Goal: Task Accomplishment & Management: Use online tool/utility

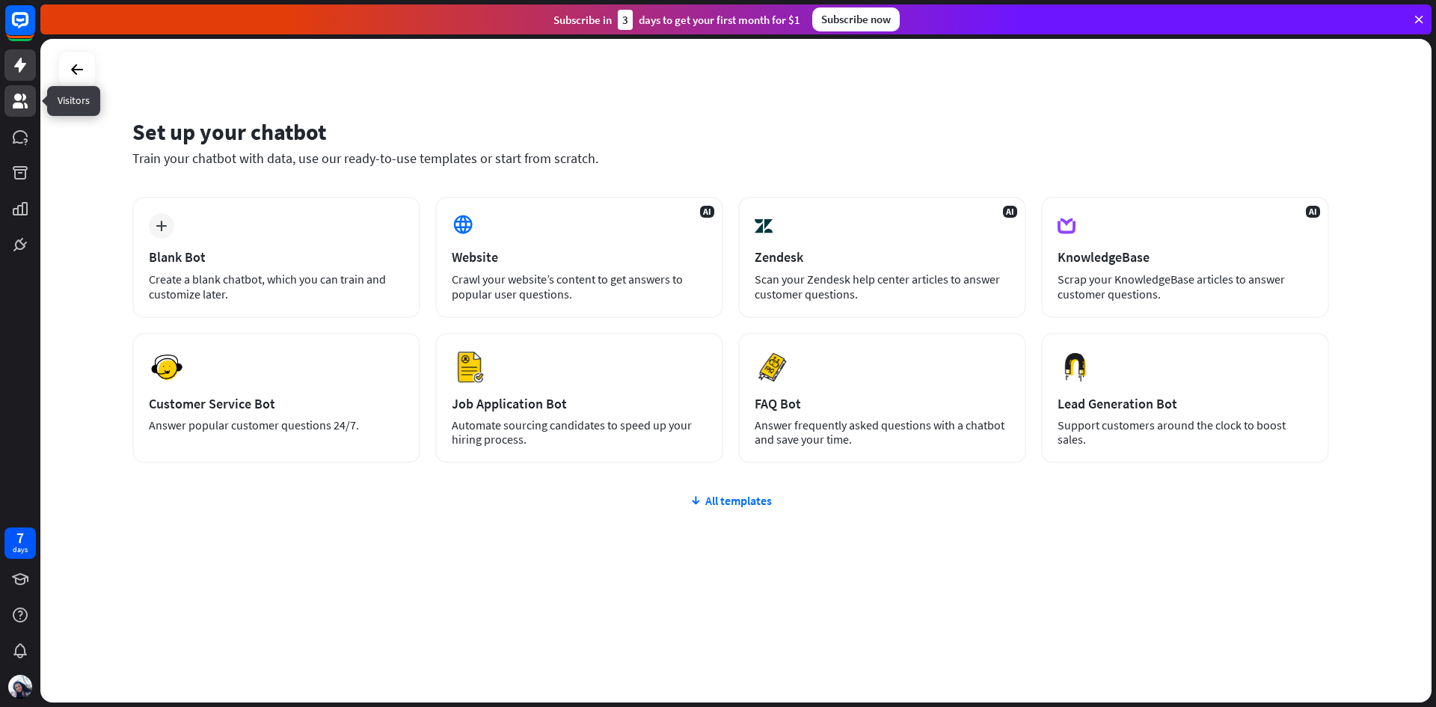
click at [16, 99] on icon at bounding box center [20, 100] width 15 height 15
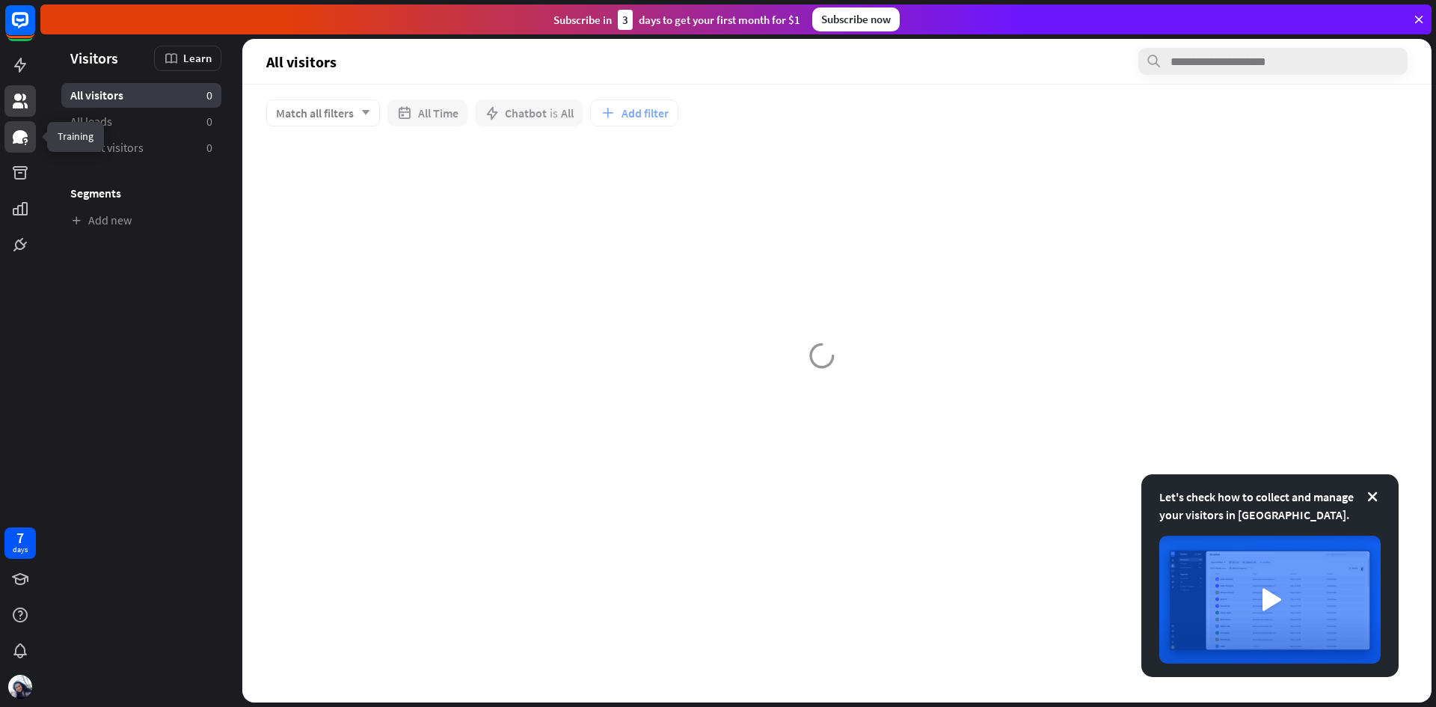
click at [22, 132] on icon at bounding box center [20, 136] width 15 height 13
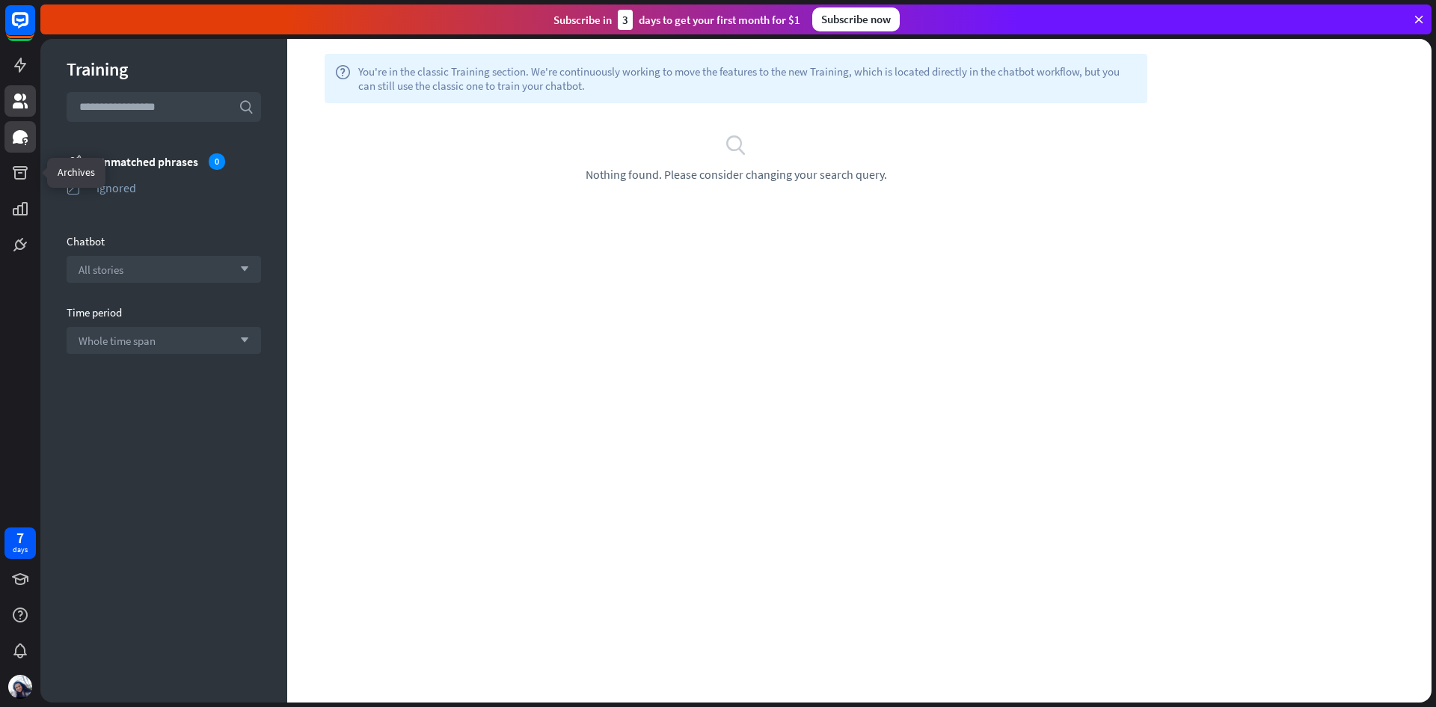
drag, startPoint x: 25, startPoint y: 168, endPoint x: 24, endPoint y: 113, distance: 55.3
click at [0, 0] on icon at bounding box center [0, 0] width 0 height 0
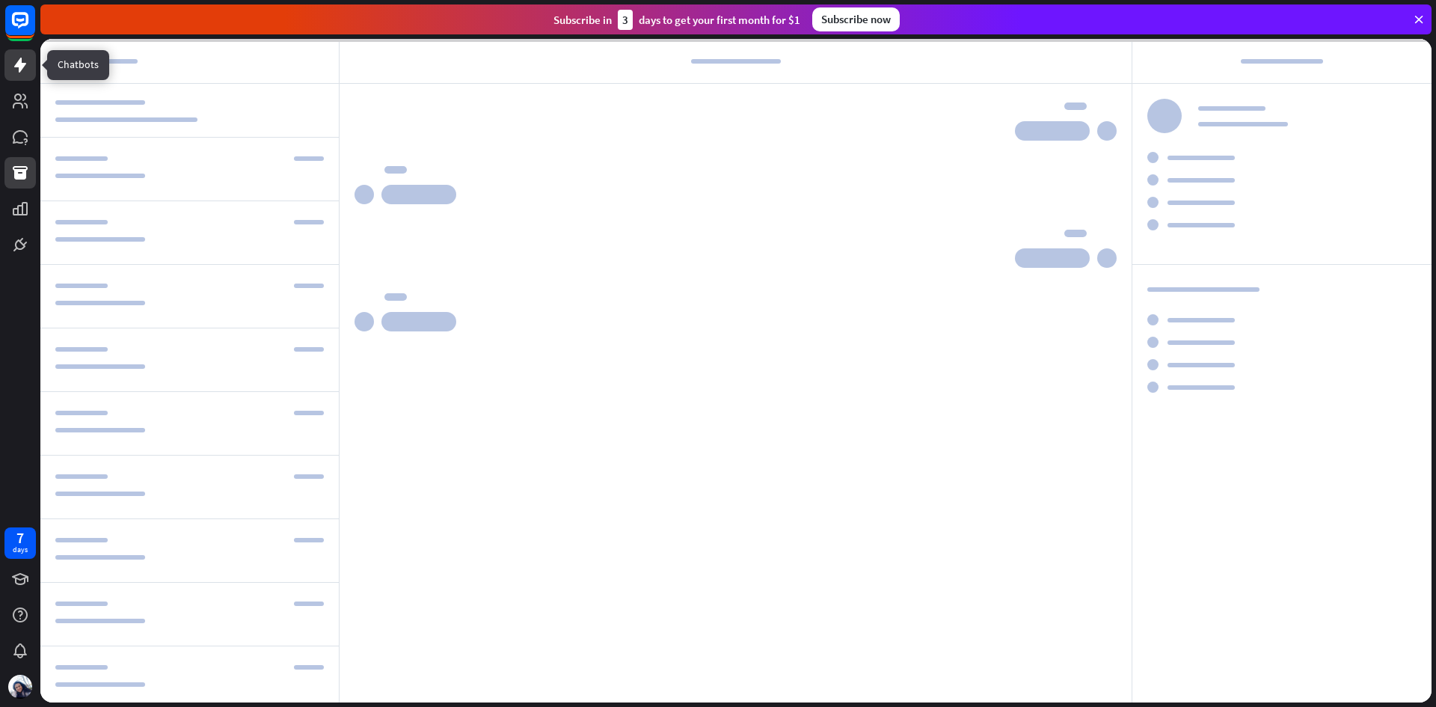
click at [22, 64] on icon at bounding box center [20, 65] width 12 height 15
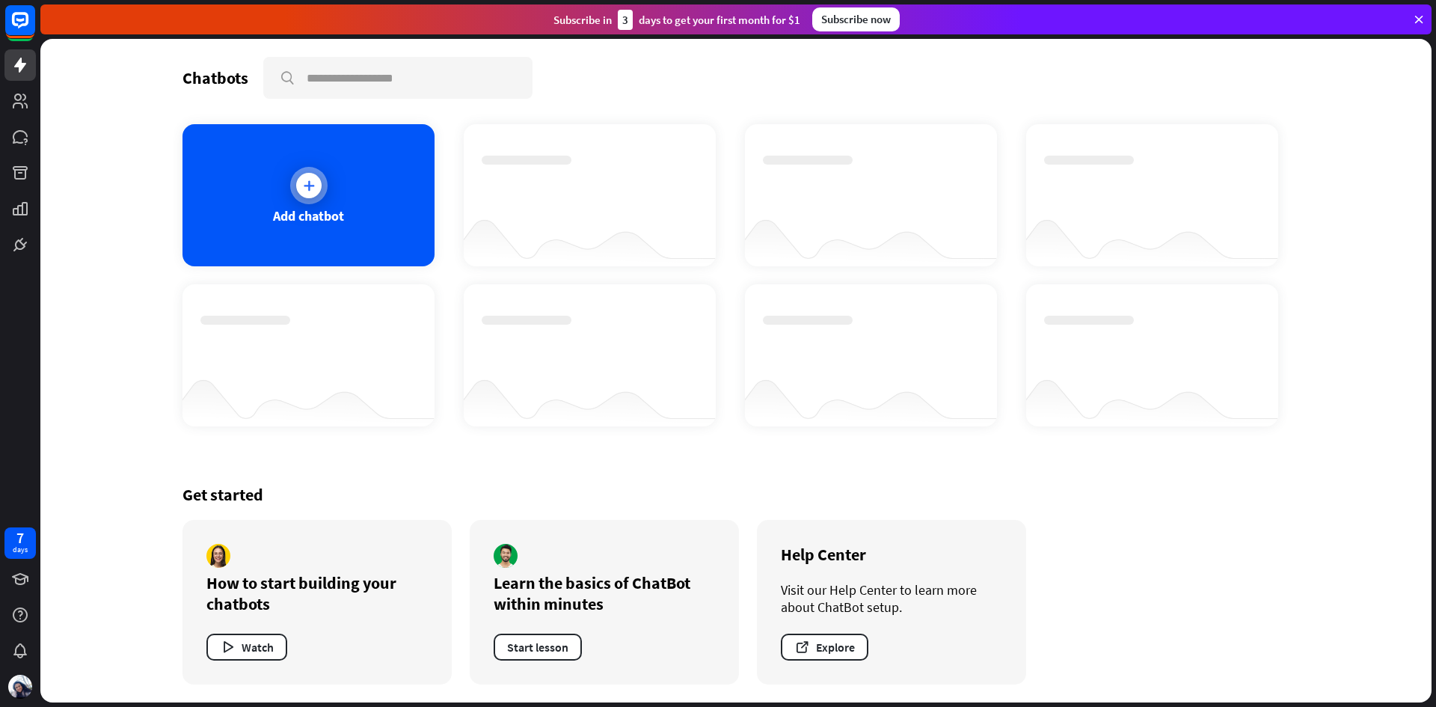
click at [358, 191] on div "Add chatbot" at bounding box center [308, 195] width 252 height 142
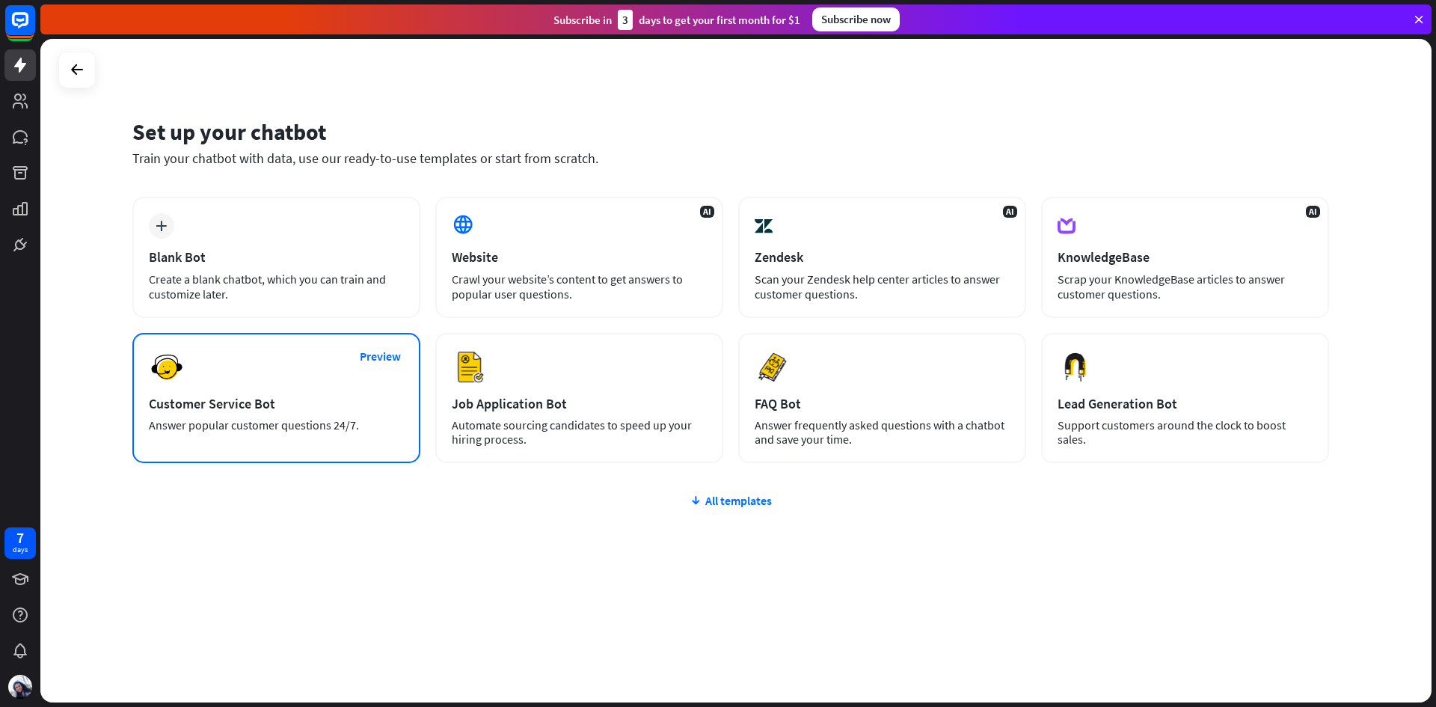
click at [345, 397] on div "Customer Service Bot" at bounding box center [276, 403] width 255 height 17
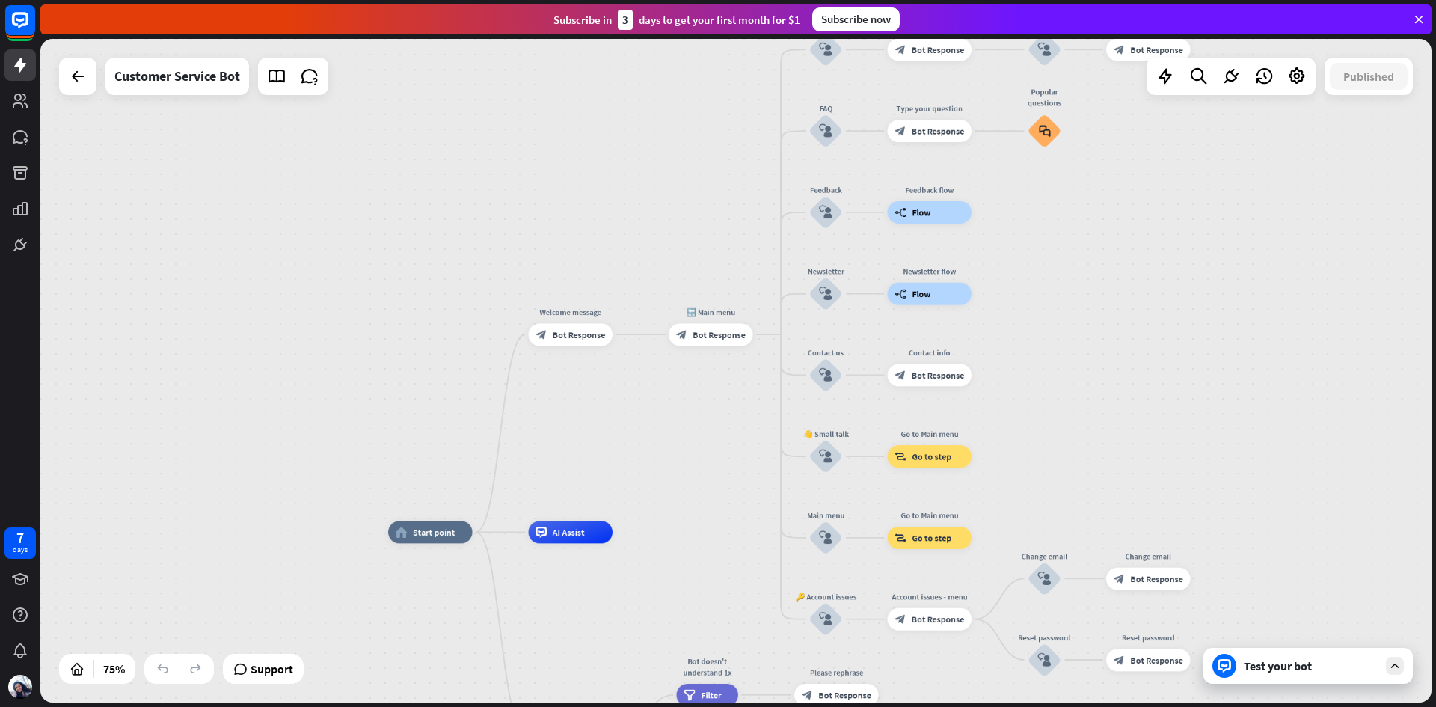
drag, startPoint x: 670, startPoint y: 286, endPoint x: 600, endPoint y: 423, distance: 153.8
click at [600, 423] on div "home_2 Start point Welcome message block_bot_response Bot Response 🔙 Main menu …" at bounding box center [735, 370] width 1391 height 663
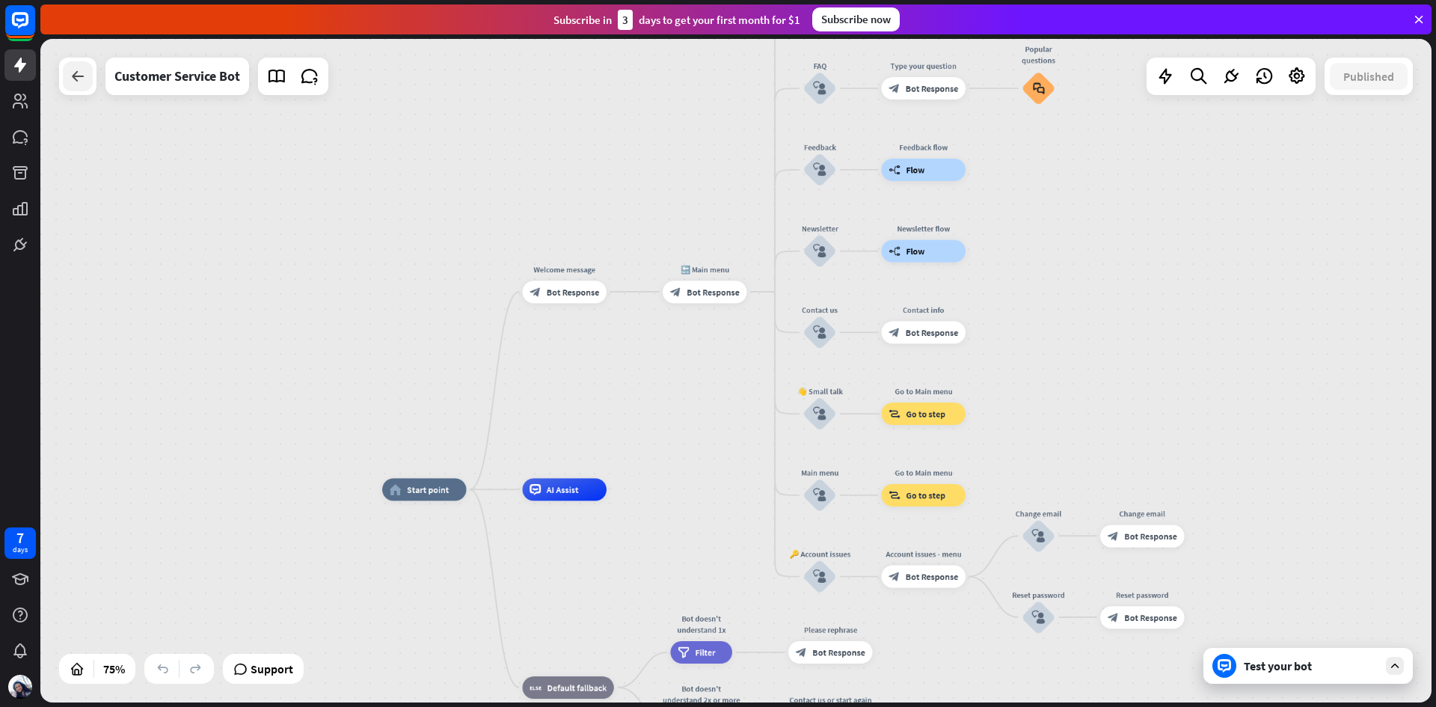
click at [84, 74] on icon at bounding box center [78, 76] width 18 height 18
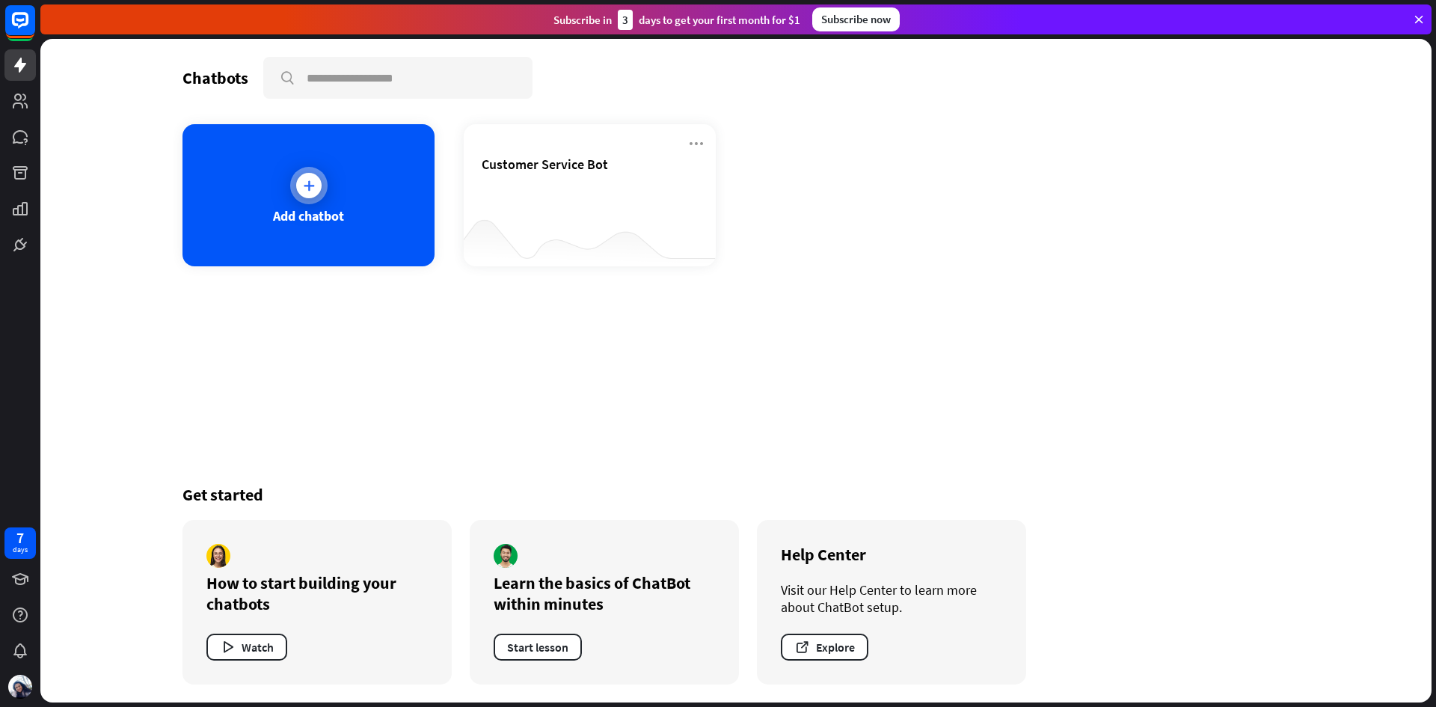
click at [302, 178] on icon at bounding box center [308, 185] width 15 height 15
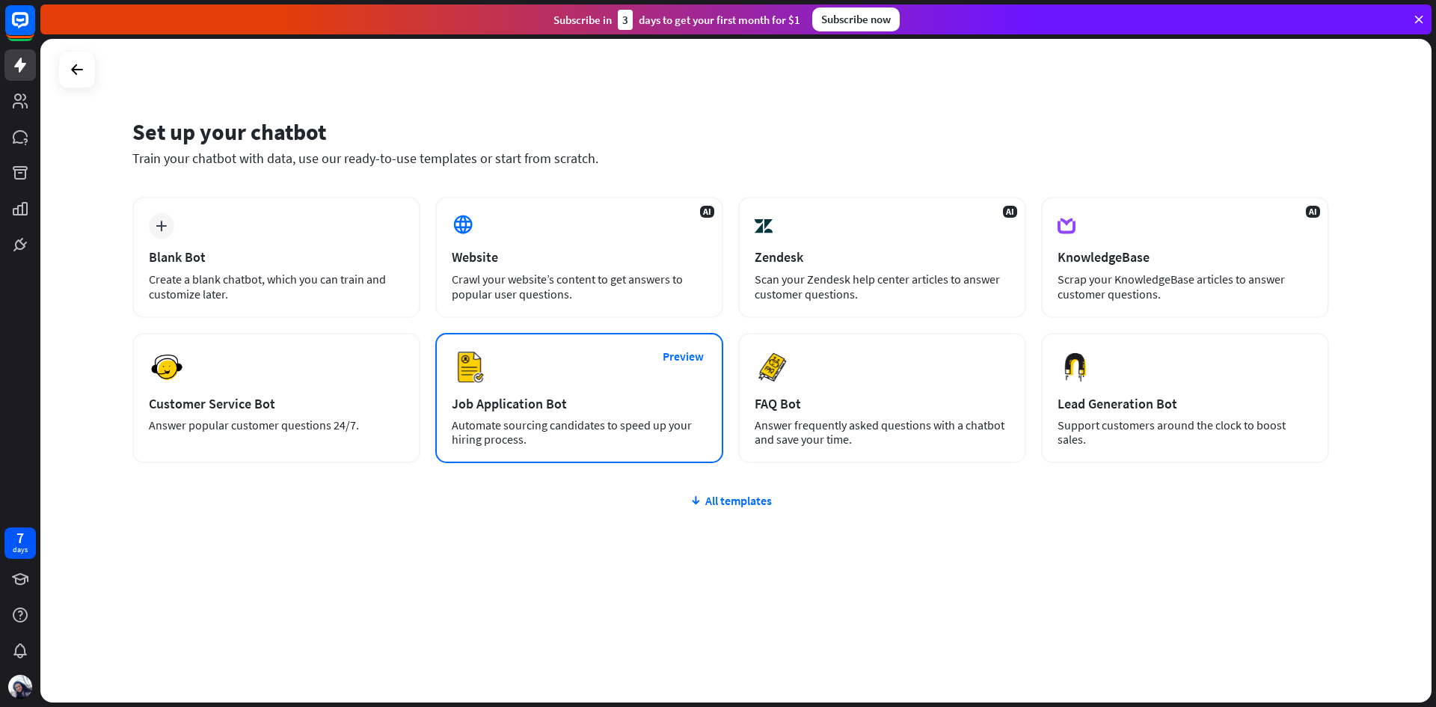
click at [612, 370] on div "Preview Job Application Bot Automate sourcing candidates to speed up your hirin…" at bounding box center [579, 398] width 288 height 130
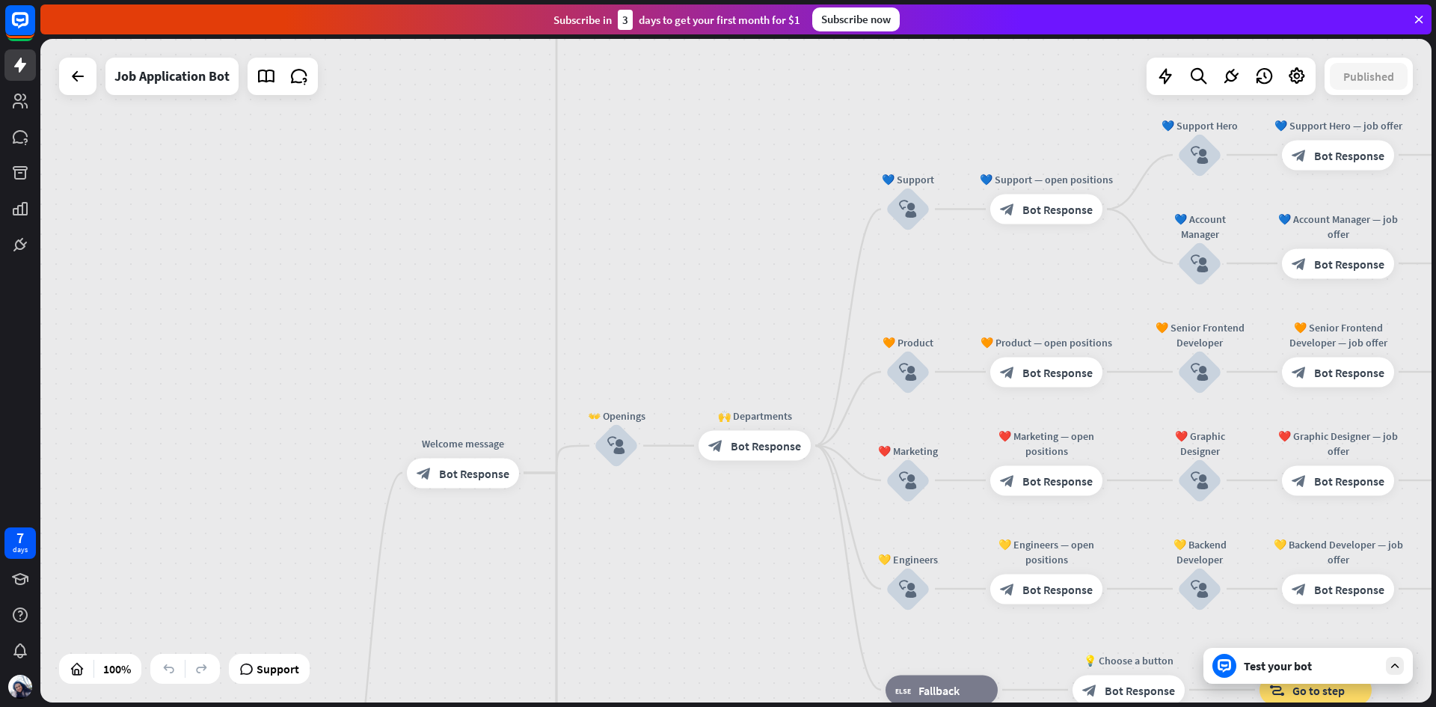
drag, startPoint x: 558, startPoint y: 251, endPoint x: 459, endPoint y: 723, distance: 482.8
click at [459, 706] on html "7 days close Product Help First steps Get started with ChatBot Help Center Foll…" at bounding box center [718, 353] width 1436 height 707
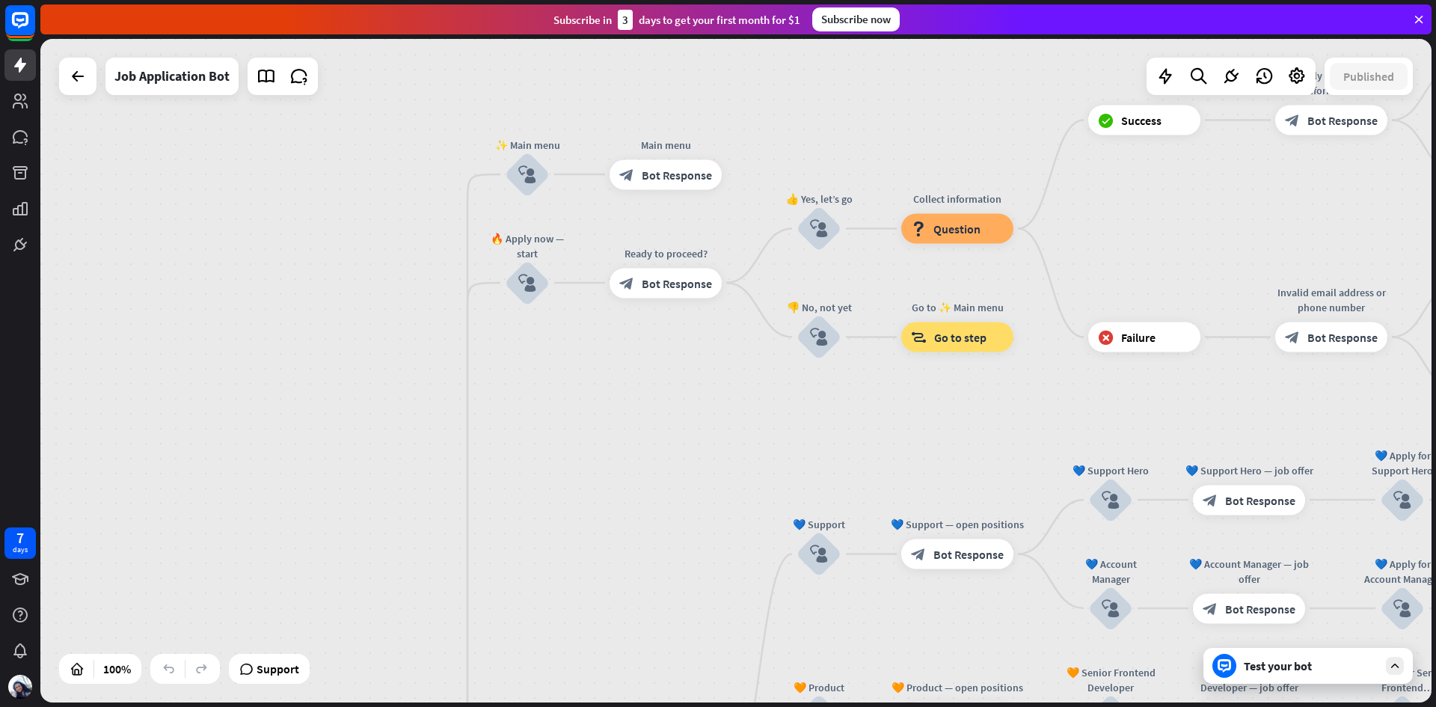
drag, startPoint x: 630, startPoint y: 241, endPoint x: 541, endPoint y: 587, distance: 357.7
click at [541, 587] on div "home_2 Start point Welcome message block_bot_response Bot Response ✨ Main menu …" at bounding box center [735, 370] width 1391 height 663
drag, startPoint x: 541, startPoint y: 582, endPoint x: 533, endPoint y: 564, distance: 19.4
click at [535, 571] on div "home_2 Start point Welcome message block_bot_response Bot Response ✨ Main menu …" at bounding box center [735, 370] width 1391 height 663
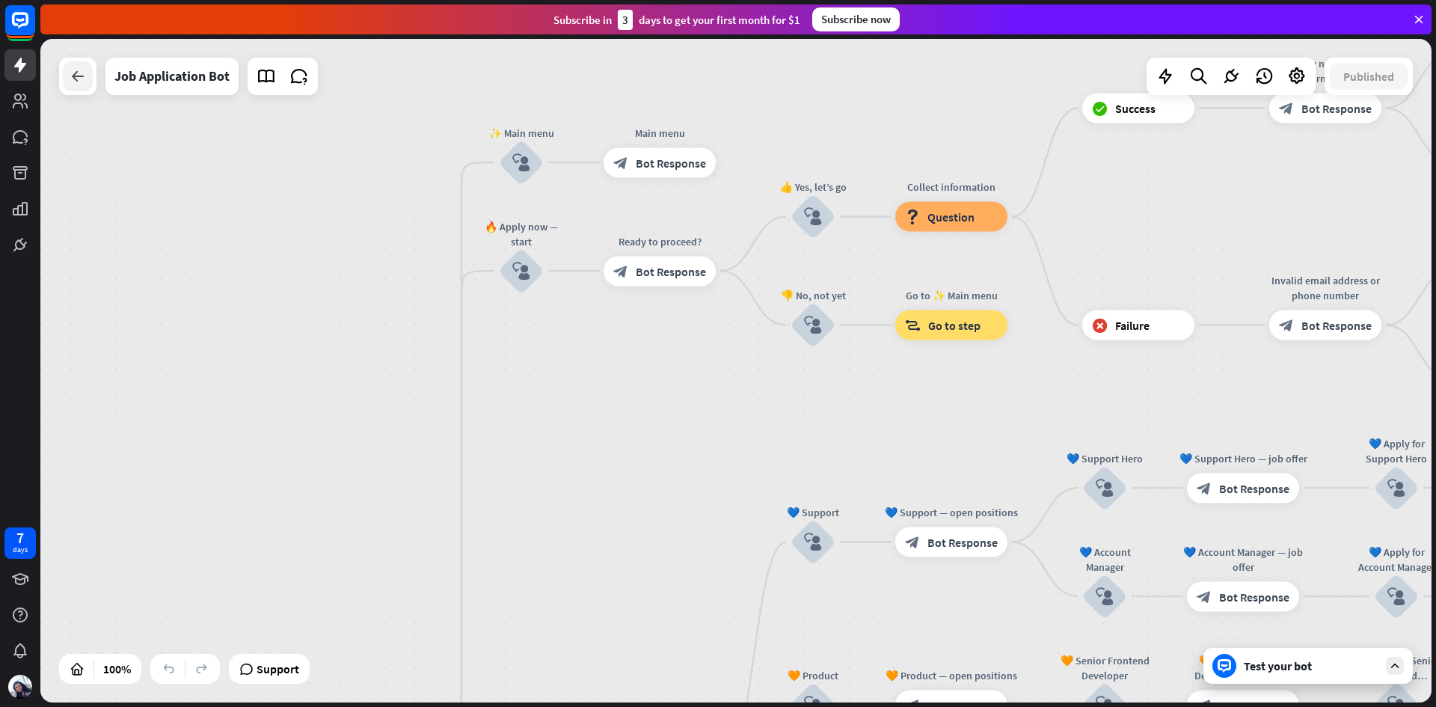
click at [71, 71] on icon at bounding box center [78, 76] width 18 height 18
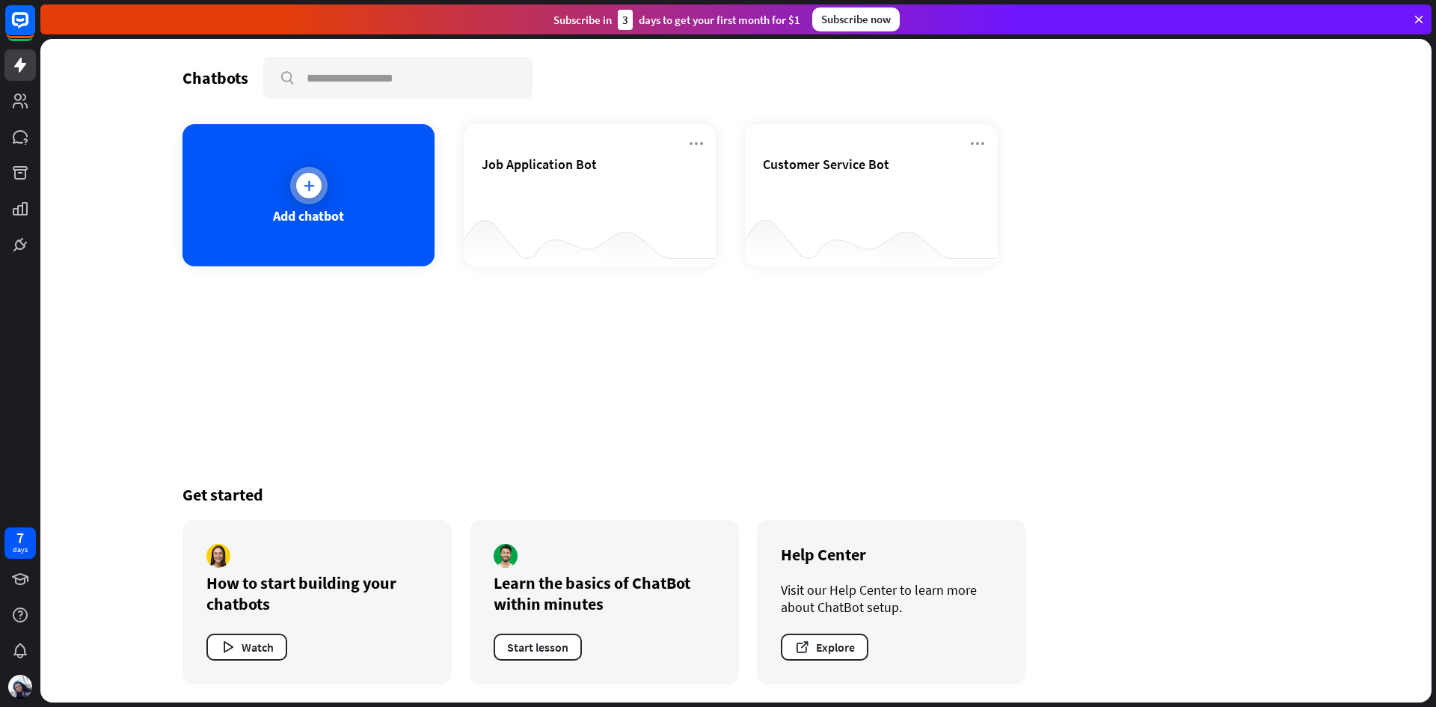
click at [345, 169] on div "Add chatbot" at bounding box center [308, 195] width 252 height 142
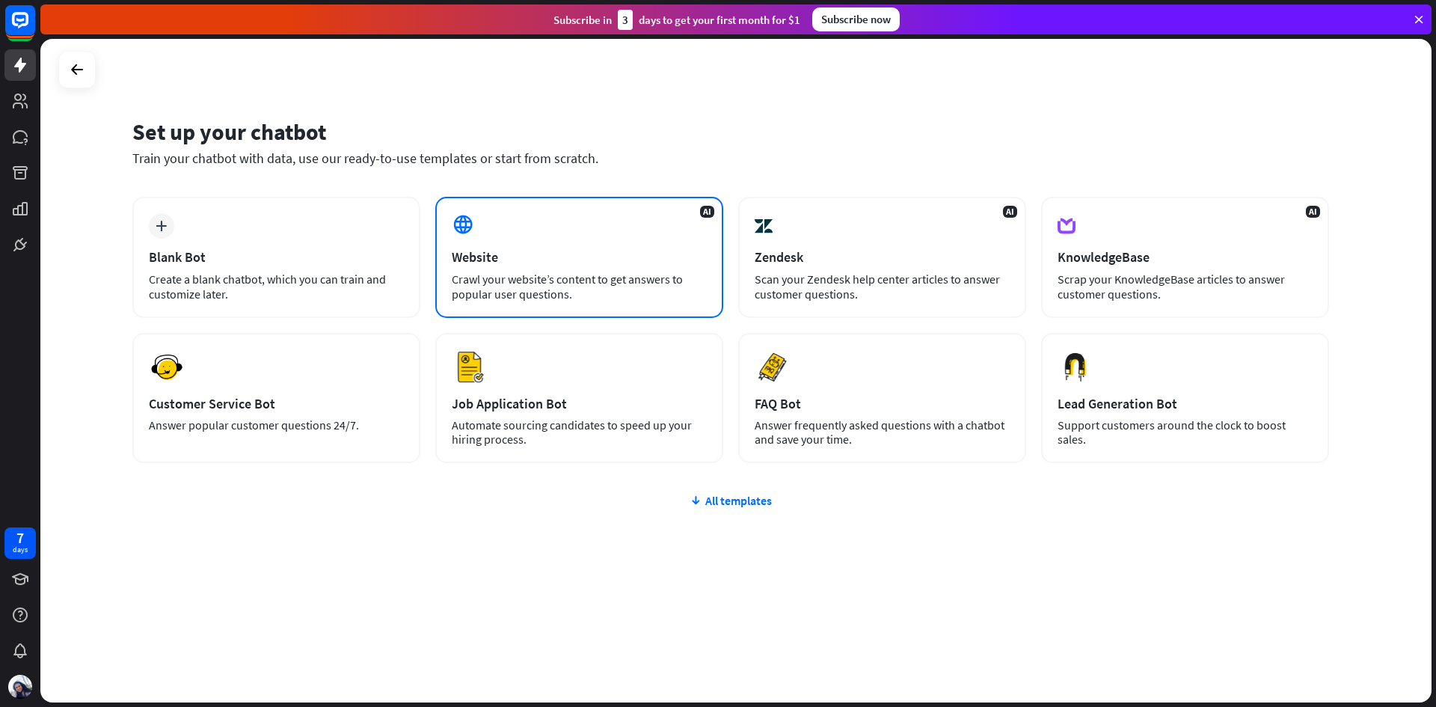
click at [602, 255] on div "Website" at bounding box center [579, 256] width 255 height 17
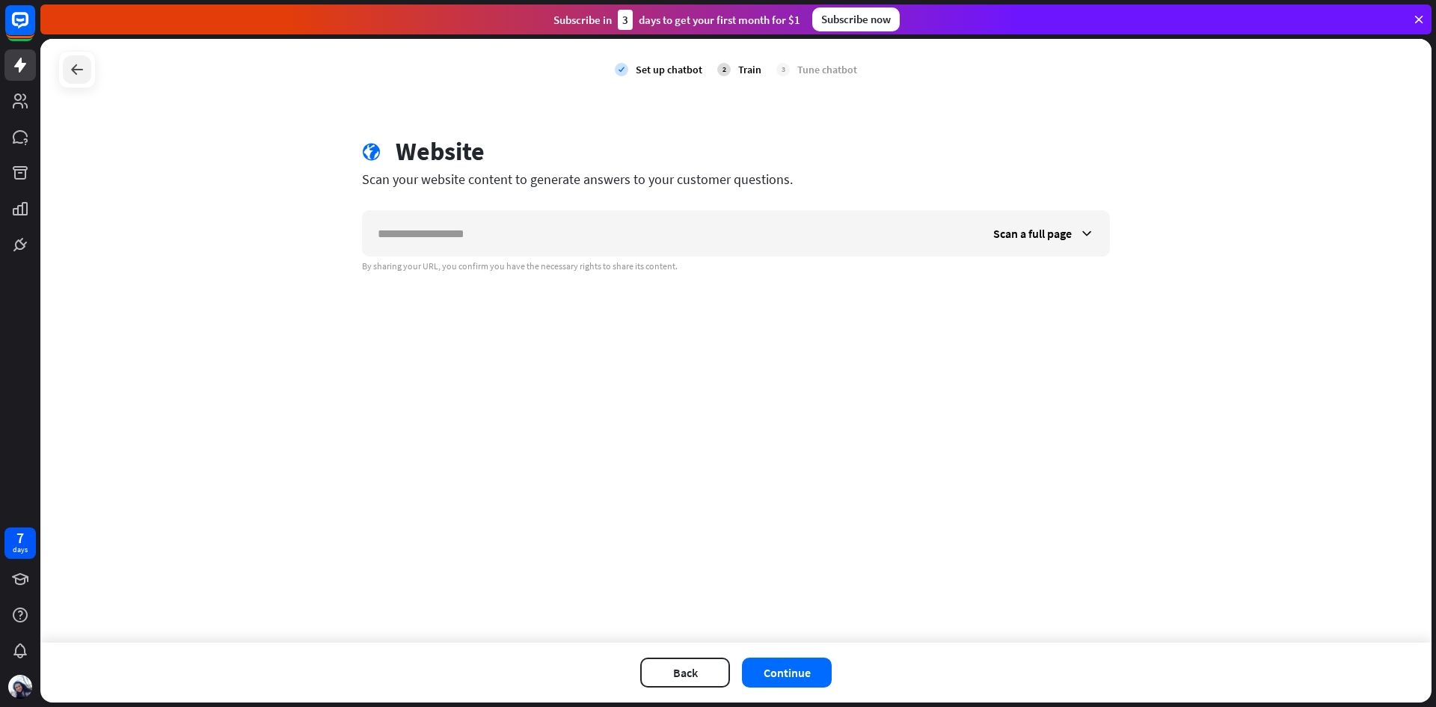
click at [85, 67] on icon at bounding box center [77, 70] width 18 height 18
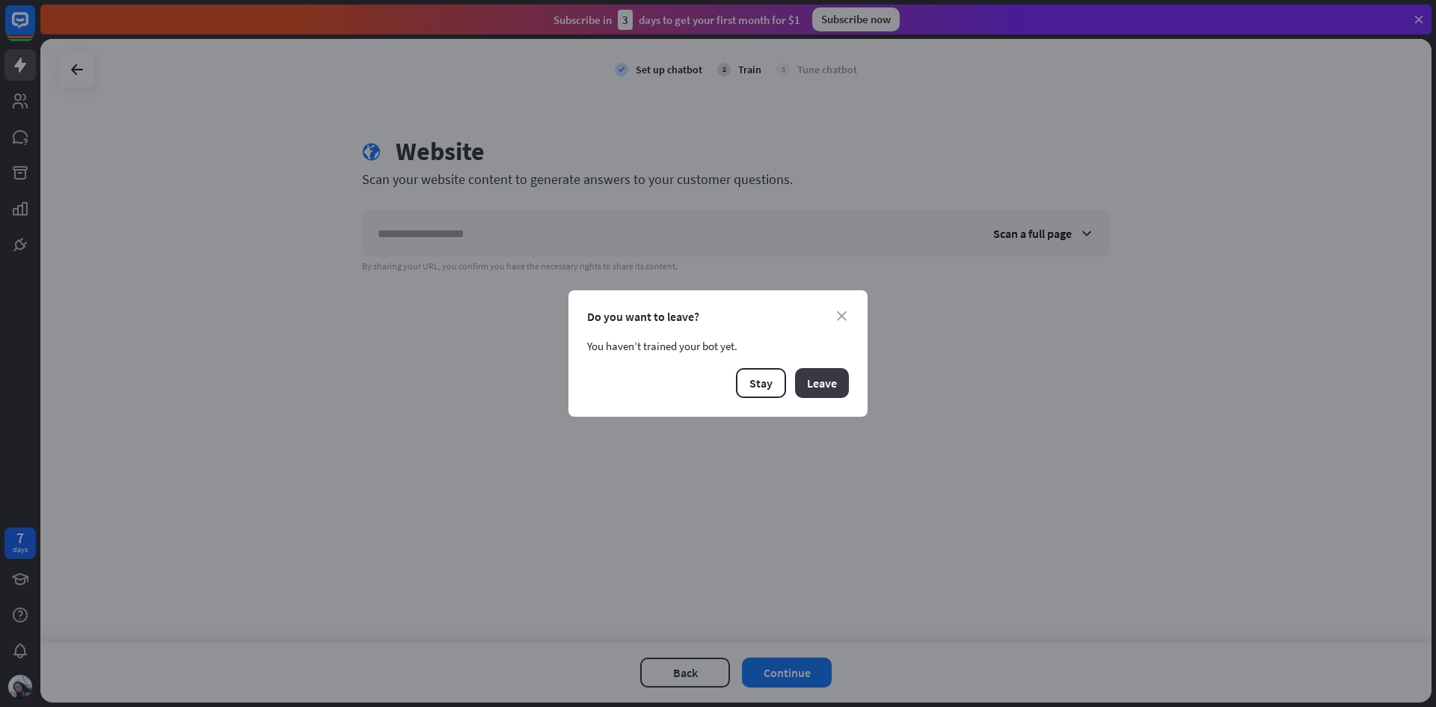
click at [841, 388] on button "Leave" at bounding box center [822, 383] width 54 height 30
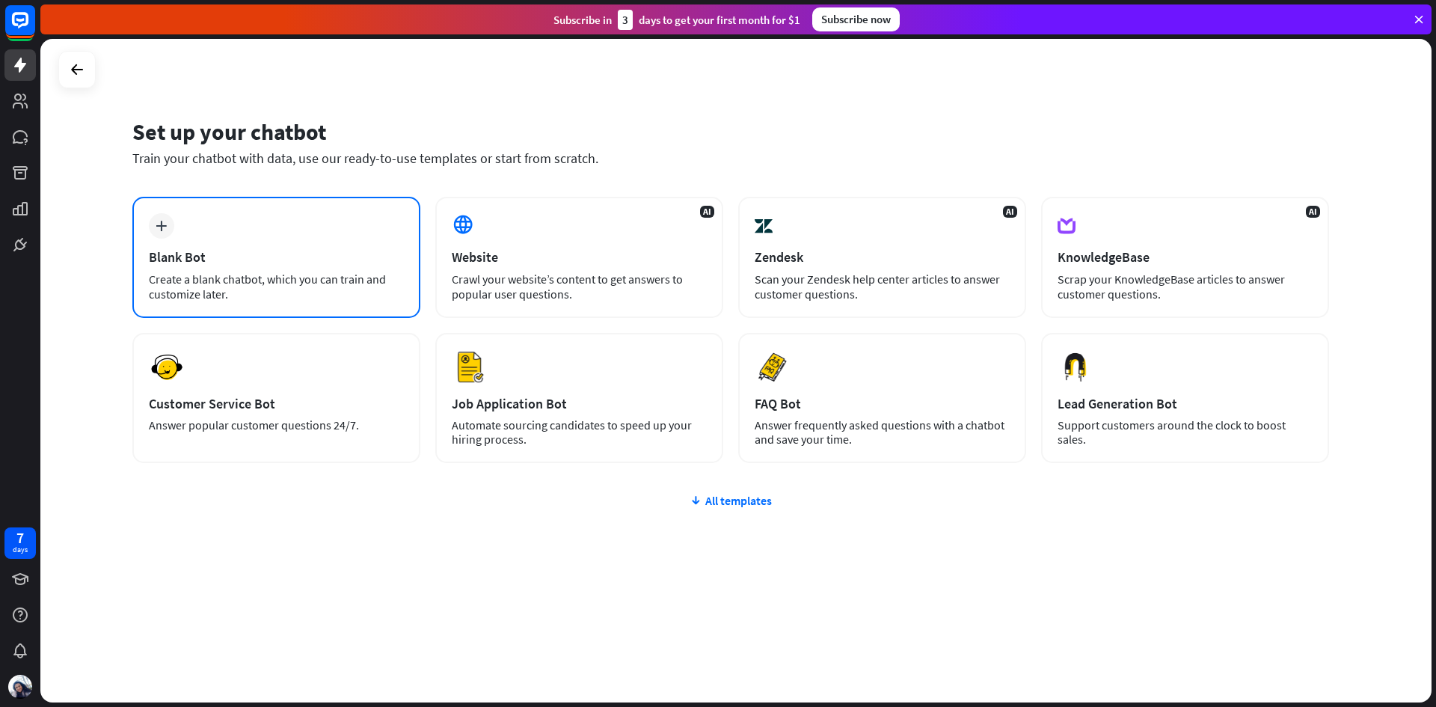
click at [278, 257] on div "Blank Bot" at bounding box center [276, 256] width 255 height 17
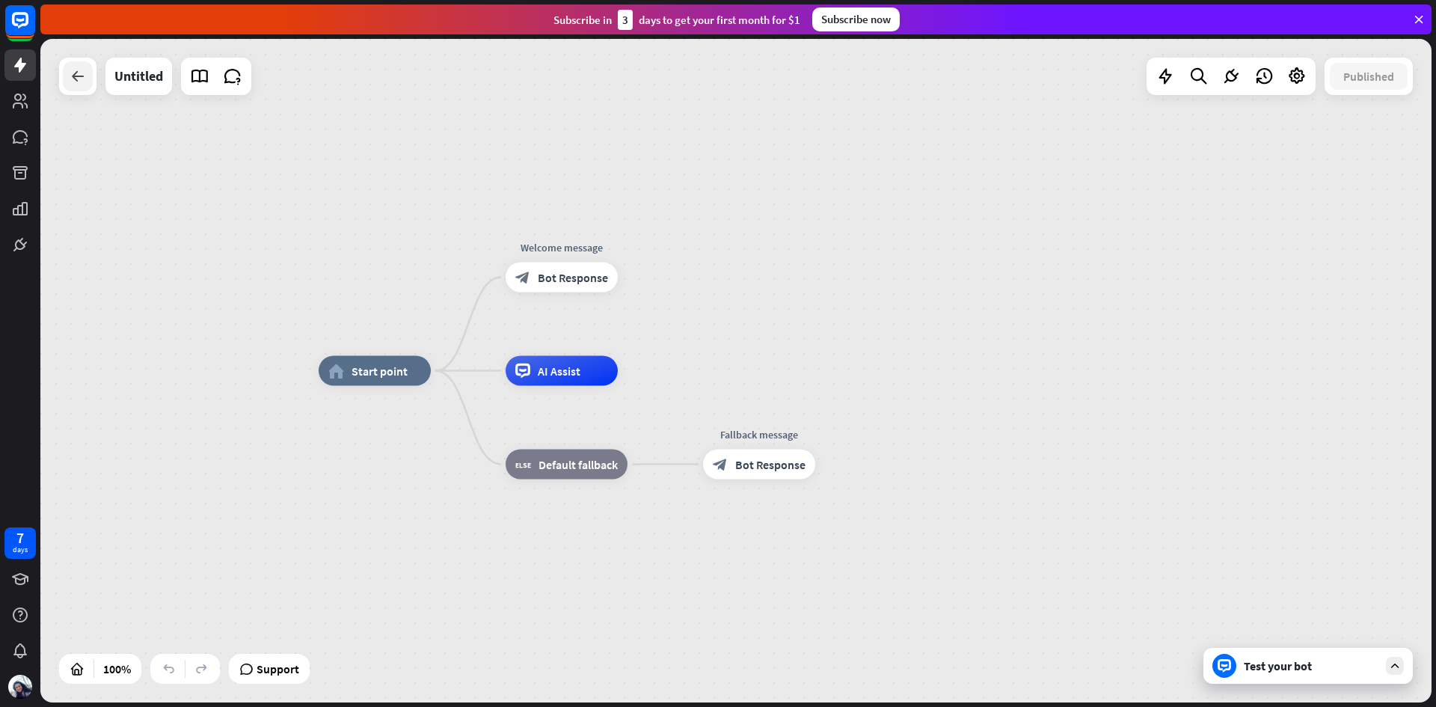
click at [79, 83] on icon at bounding box center [78, 76] width 18 height 18
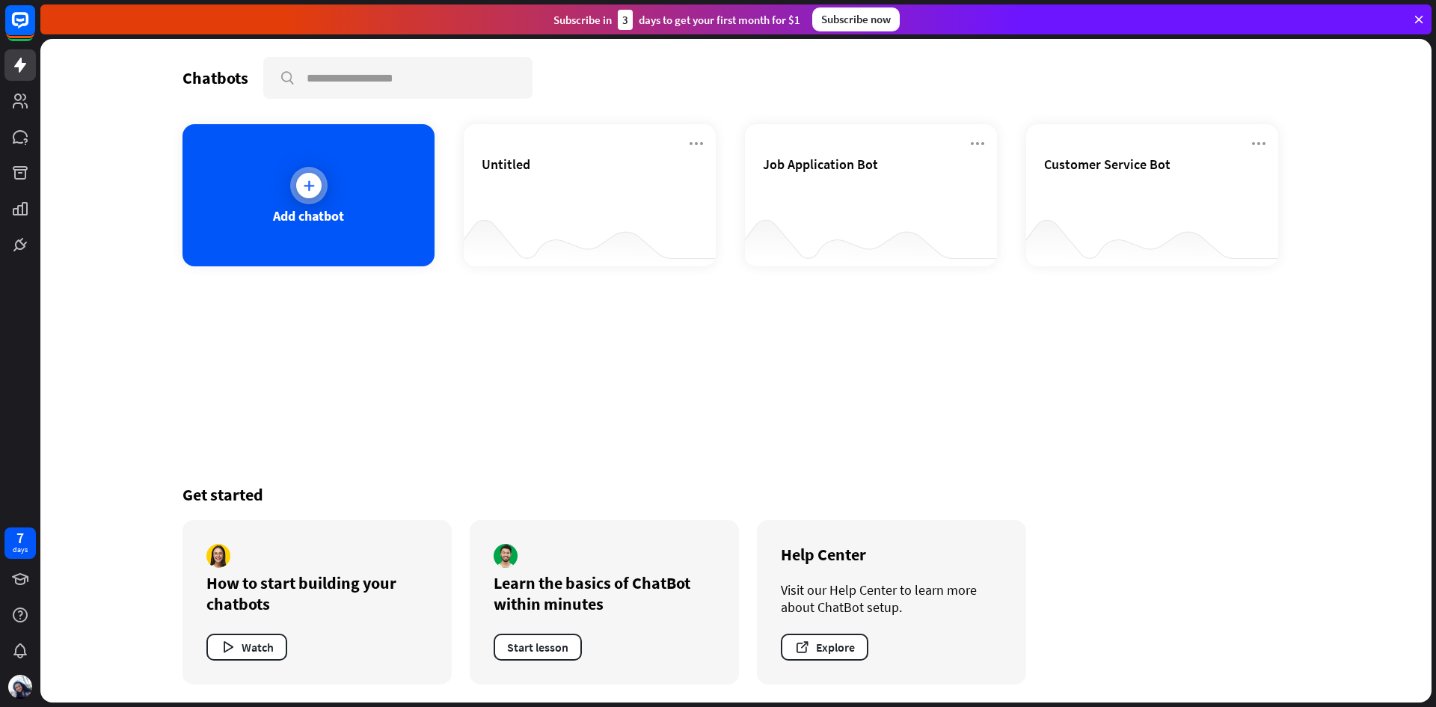
click at [303, 207] on div "Add chatbot" at bounding box center [308, 215] width 71 height 17
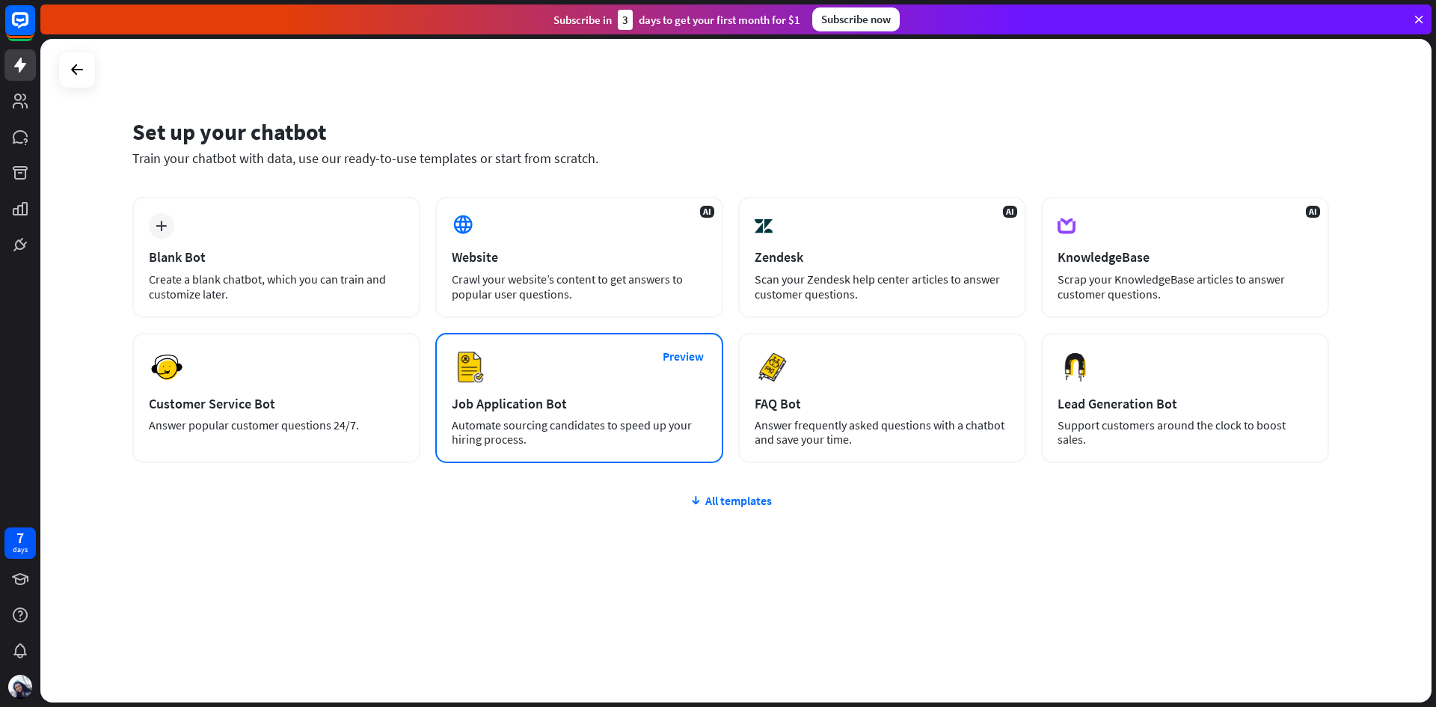
click at [624, 373] on div "Preview Job Application Bot Automate sourcing candidates to speed up your hirin…" at bounding box center [579, 398] width 288 height 130
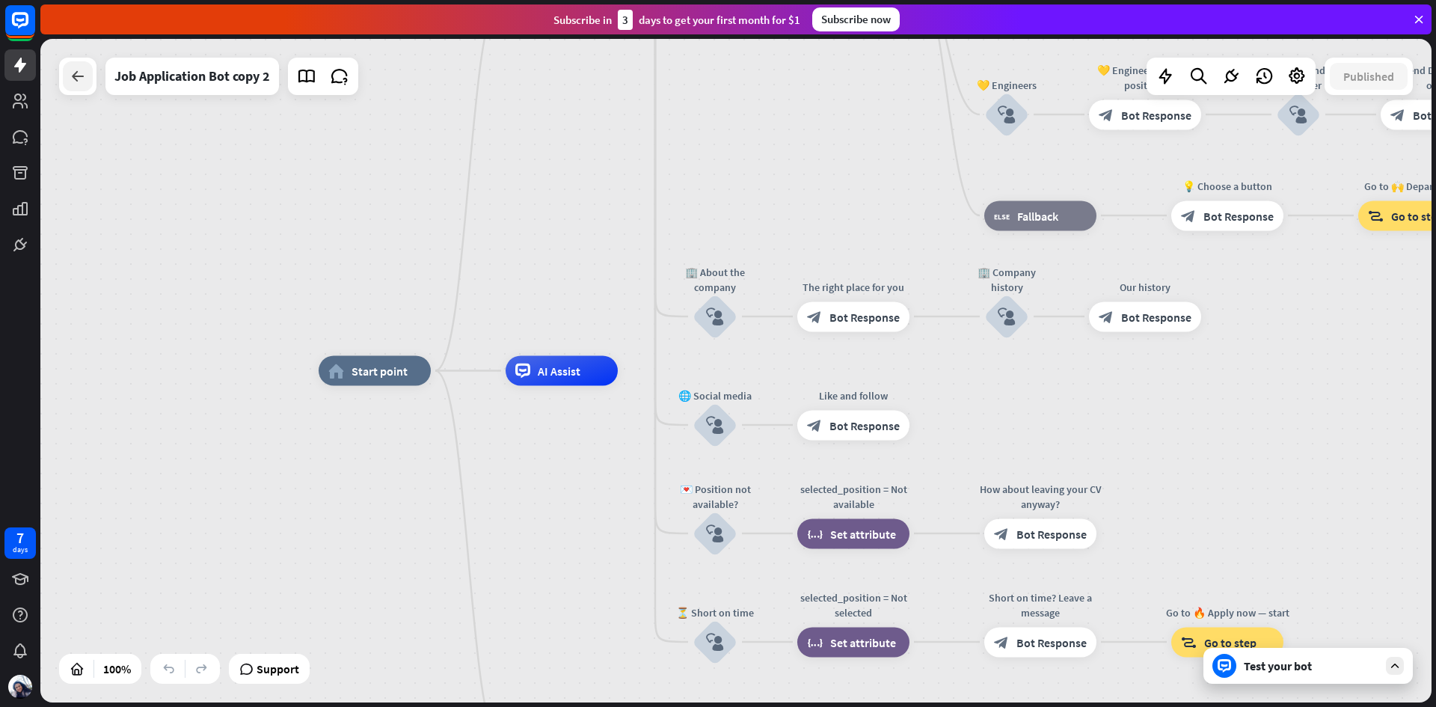
click at [65, 66] on div at bounding box center [78, 76] width 30 height 30
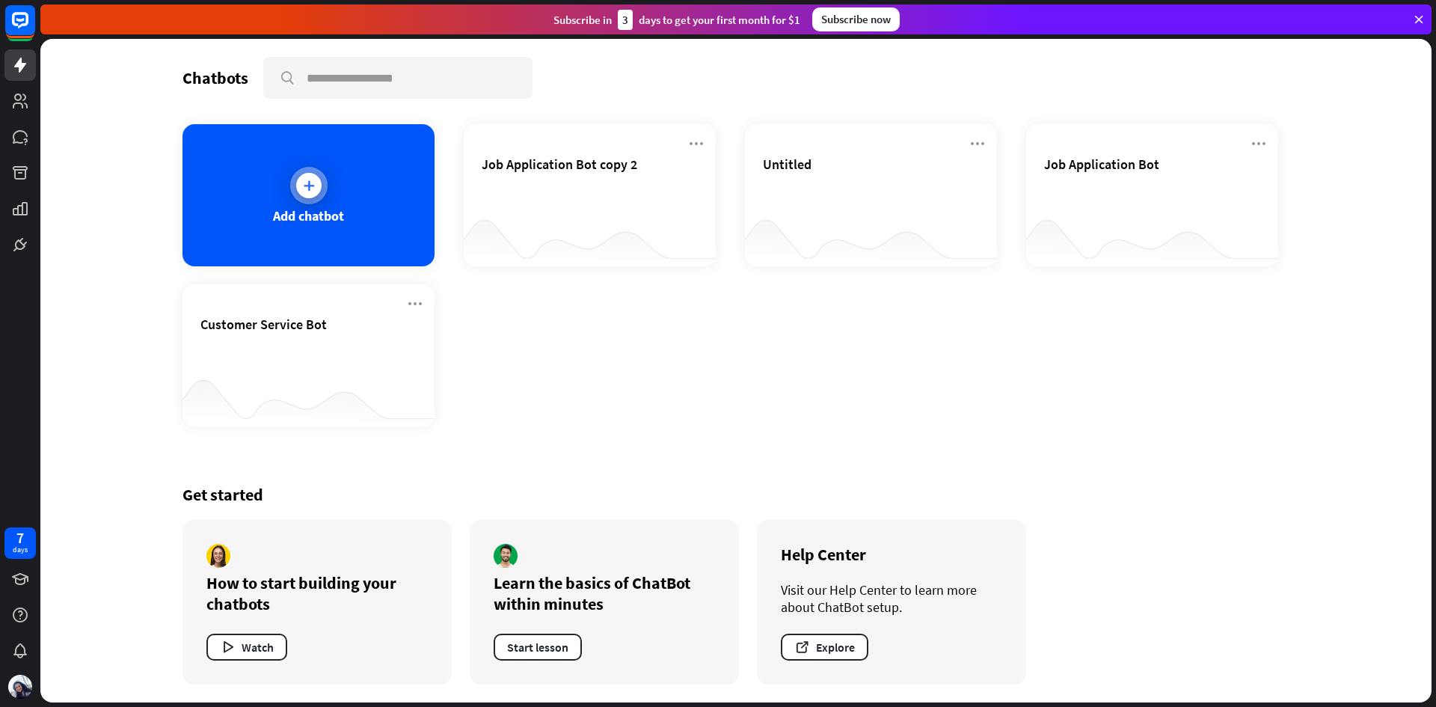
click at [292, 203] on div "Add chatbot" at bounding box center [308, 195] width 252 height 142
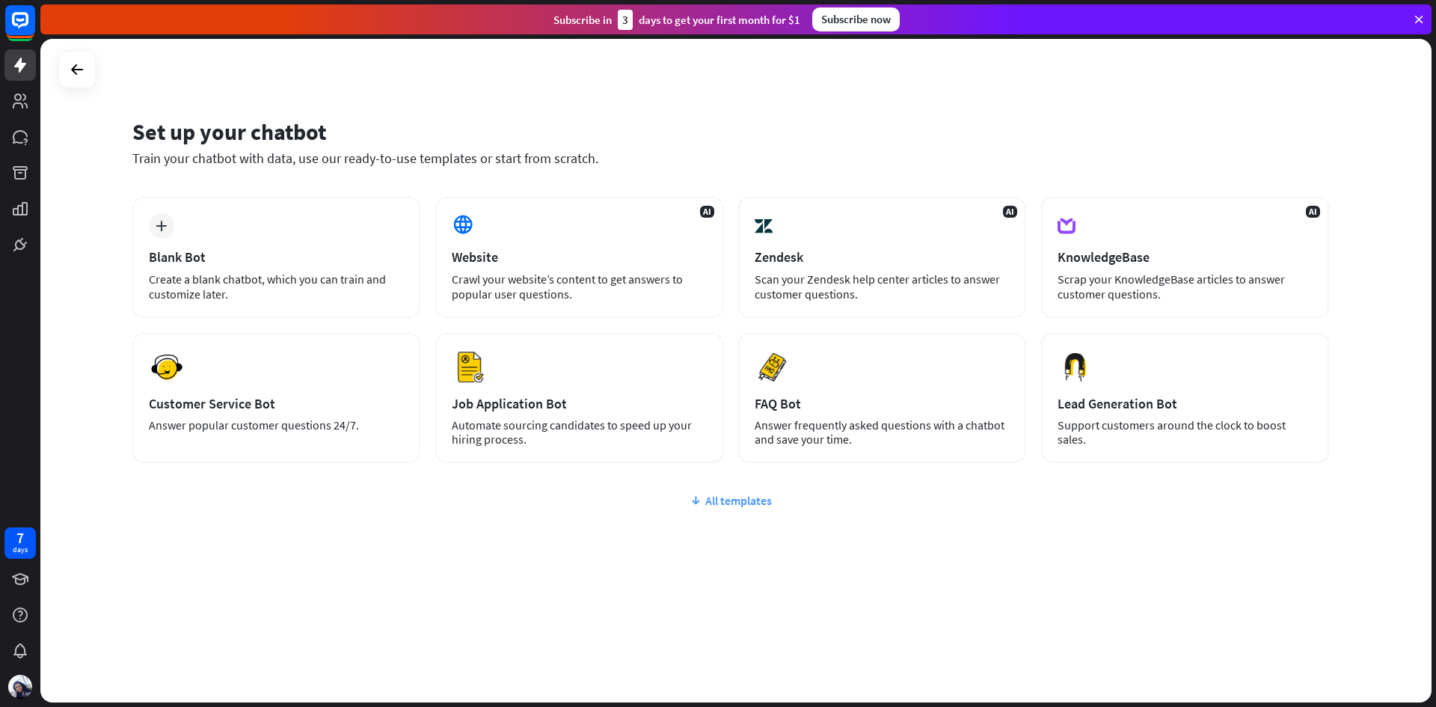
click at [760, 505] on div "All templates" at bounding box center [730, 500] width 1196 height 15
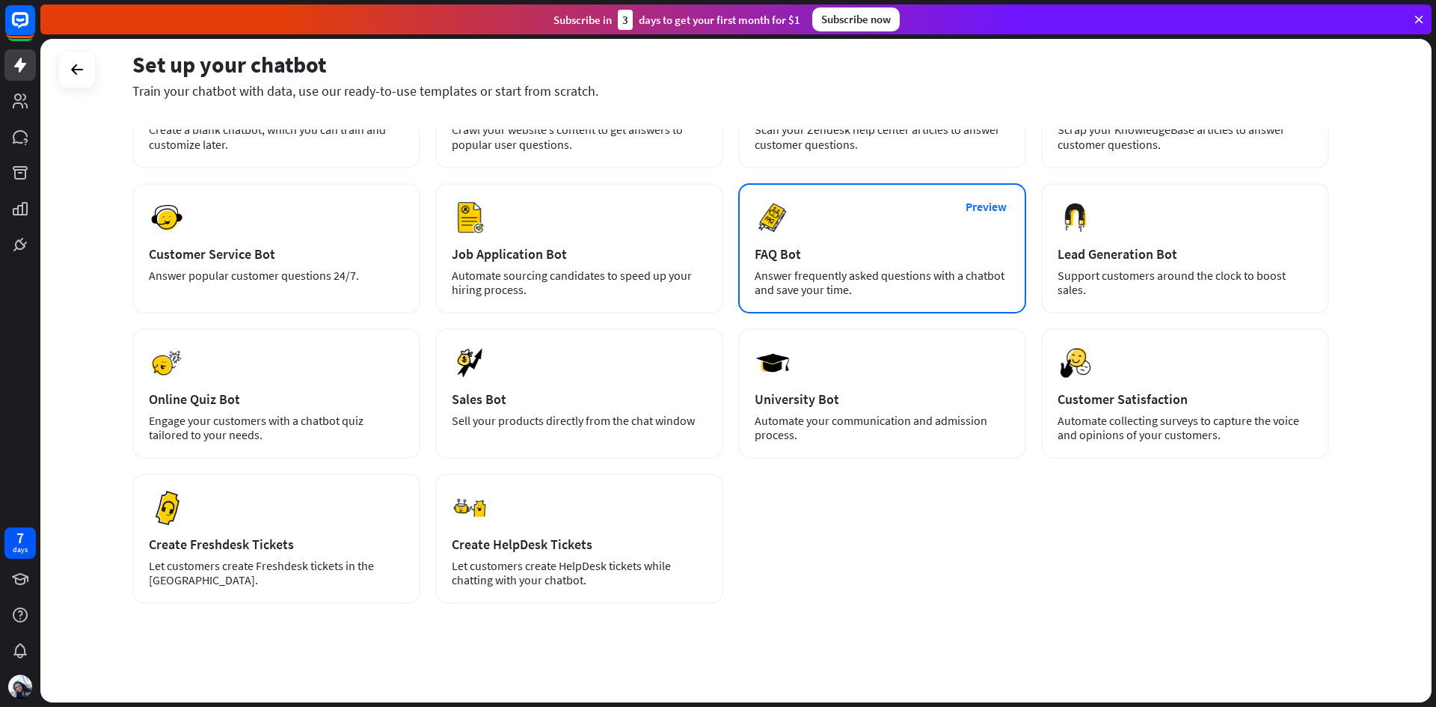
scroll to position [156, 0]
